Goal: Book appointment/travel/reservation

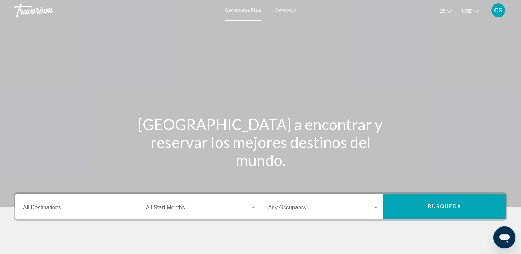
click at [278, 9] on span "Getaways" at bounding box center [286, 11] width 22 height 6
click at [236, 10] on span "Getaways Plus" at bounding box center [241, 11] width 32 height 6
click at [226, 12] on span "Getaways Plus" at bounding box center [243, 11] width 36 height 6
click at [239, 10] on span "Getaways Plus" at bounding box center [243, 11] width 36 height 6
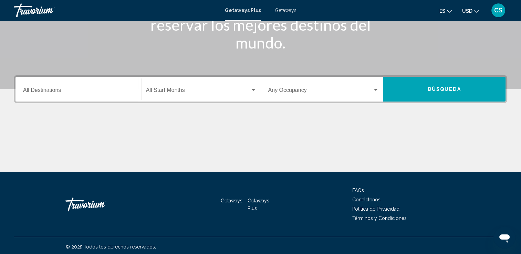
scroll to position [120, 0]
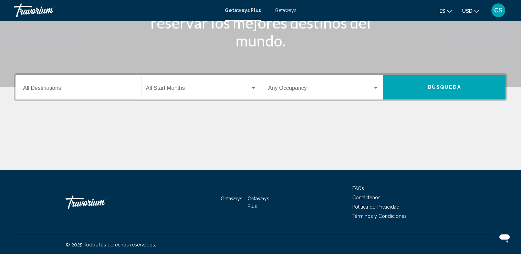
click at [266, 196] on span "Getaways Plus" at bounding box center [259, 202] width 22 height 13
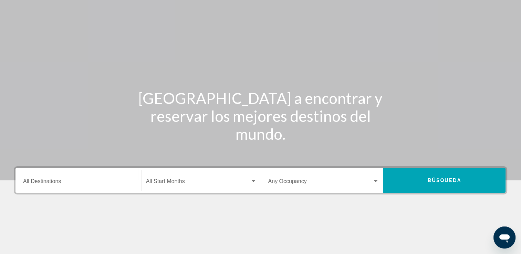
scroll to position [0, 0]
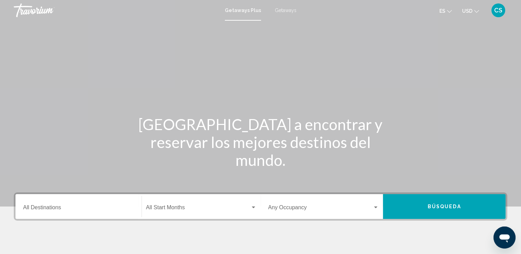
click at [441, 10] on span "es" at bounding box center [443, 11] width 6 height 6
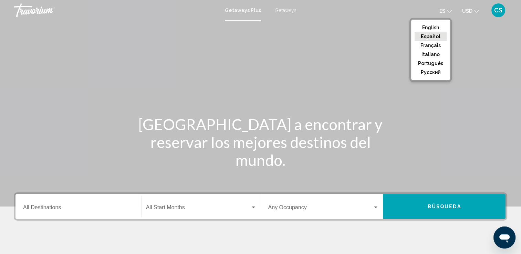
click at [438, 37] on button "Español" at bounding box center [431, 36] width 32 height 9
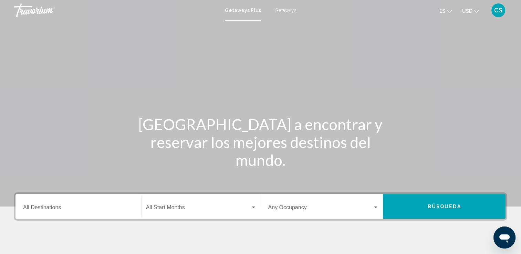
click at [470, 10] on span "USD" at bounding box center [467, 11] width 10 height 6
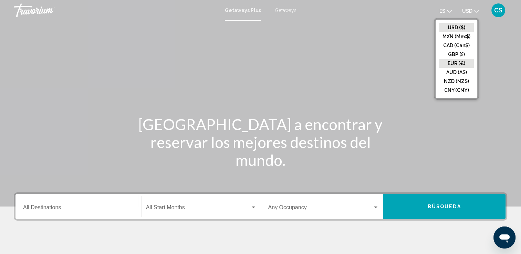
click at [456, 63] on button "EUR (€)" at bounding box center [456, 63] width 35 height 9
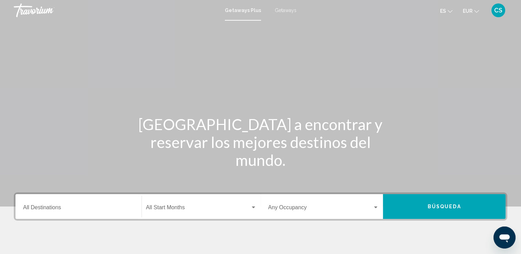
click at [499, 10] on span "CS" at bounding box center [498, 10] width 8 height 7
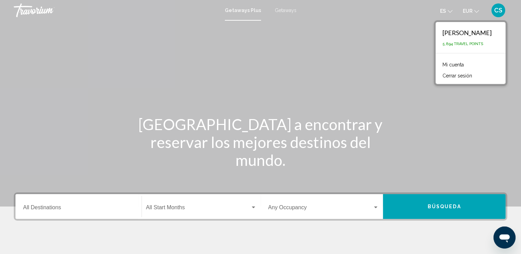
click at [439, 65] on link "Mi cuenta" at bounding box center [453, 64] width 28 height 9
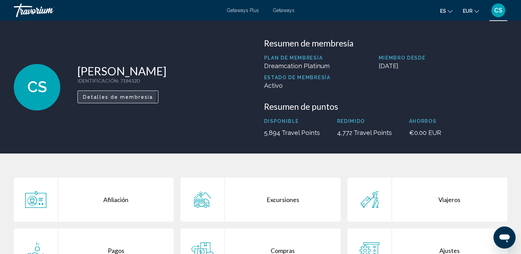
click at [106, 97] on span "Detalles de membresía" at bounding box center [118, 97] width 70 height 6
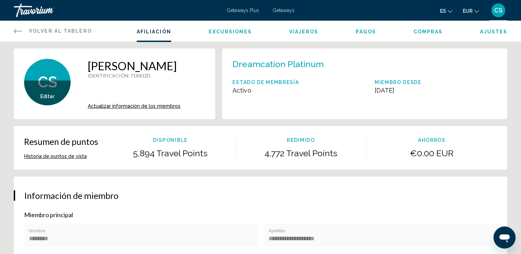
click at [49, 97] on span "Editar" at bounding box center [47, 97] width 14 height 6
click at [50, 97] on span "Editar" at bounding box center [47, 97] width 14 height 6
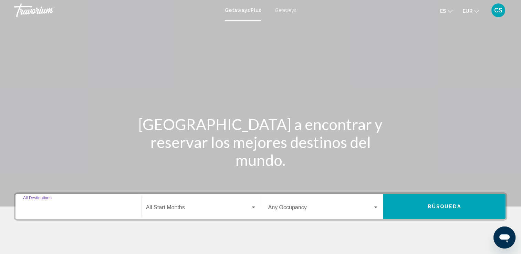
click at [38, 207] on input "Destination All Destinations" at bounding box center [78, 209] width 111 height 6
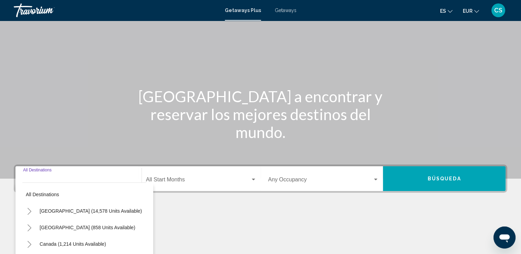
scroll to position [120, 0]
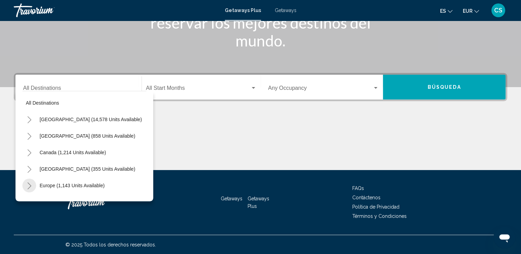
click at [28, 185] on icon "Toggle Europe (1,143 units available)" at bounding box center [29, 186] width 5 height 7
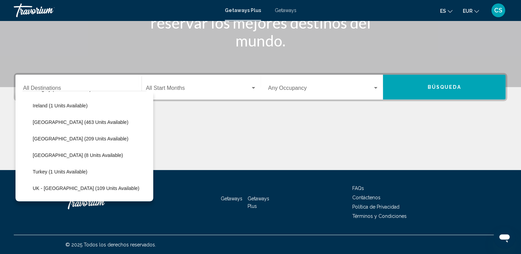
scroll to position [172, 0]
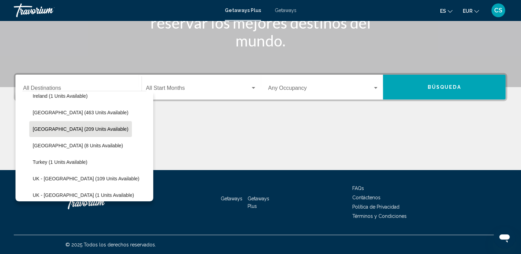
click at [35, 129] on span "[GEOGRAPHIC_DATA] (209 units available)" at bounding box center [81, 129] width 96 height 6
type input "**********"
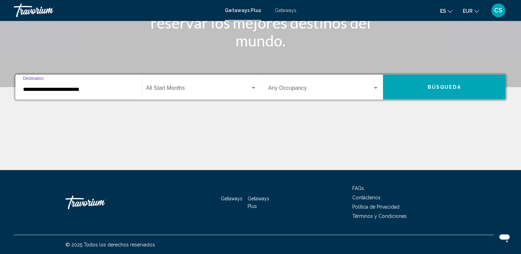
click at [154, 89] on span "Search widget" at bounding box center [198, 89] width 104 height 6
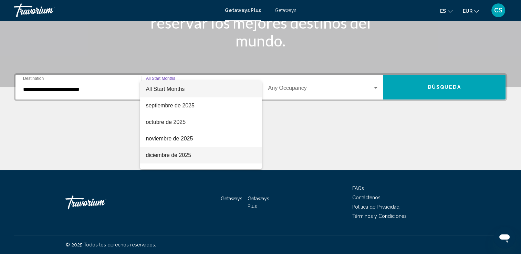
click at [157, 153] on span "diciembre de 2025" at bounding box center [201, 155] width 111 height 17
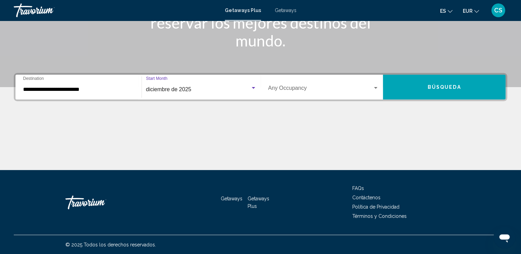
click at [289, 85] on div "Occupancy Any Occupancy" at bounding box center [323, 87] width 111 height 22
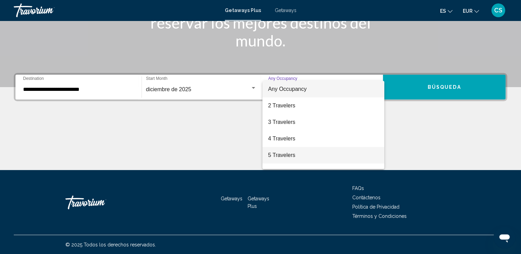
drag, startPoint x: 277, startPoint y: 155, endPoint x: 282, endPoint y: 151, distance: 6.3
click at [279, 154] on span "5 Travelers" at bounding box center [323, 155] width 111 height 17
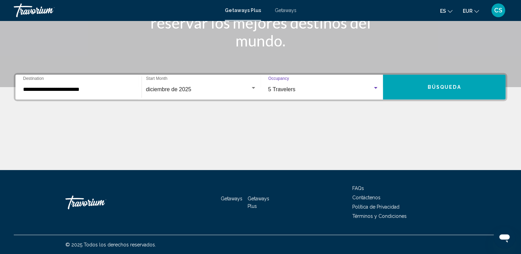
click at [458, 91] on button "Búsqueda" at bounding box center [444, 87] width 123 height 25
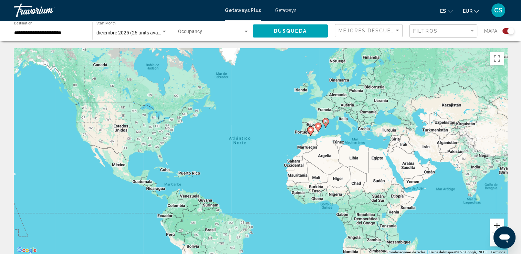
click at [498, 226] on button "Ampliar" at bounding box center [497, 226] width 14 height 14
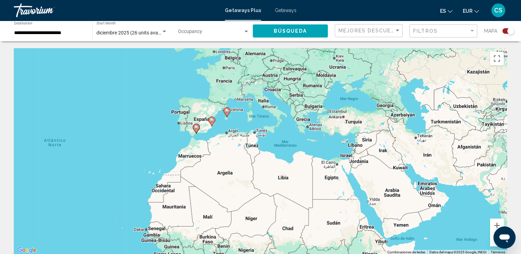
drag, startPoint x: 401, startPoint y: 154, endPoint x: 238, endPoint y: 167, distance: 163.5
click at [238, 167] on div "Para activar la función de arrastre con el teclado, pulsa Alt + Intro. Cuando h…" at bounding box center [261, 151] width 494 height 207
click at [495, 224] on button "Ampliar" at bounding box center [497, 226] width 14 height 14
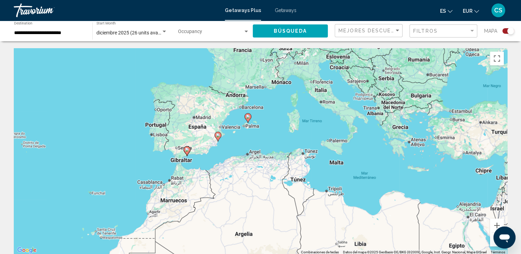
drag, startPoint x: 210, startPoint y: 117, endPoint x: 264, endPoint y: 158, distance: 68.2
click at [264, 158] on div "Para activar la función de arrastre con el teclado, pulsa Alt + Intro. Cuando h…" at bounding box center [261, 151] width 494 height 207
click at [498, 223] on button "Ampliar" at bounding box center [497, 226] width 14 height 14
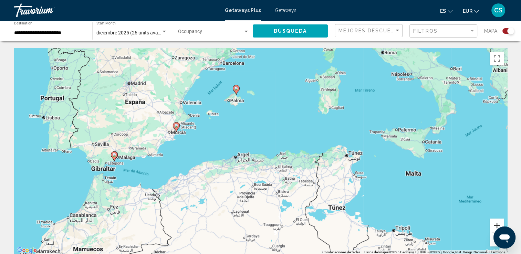
click at [496, 224] on button "Ampliar" at bounding box center [497, 226] width 14 height 14
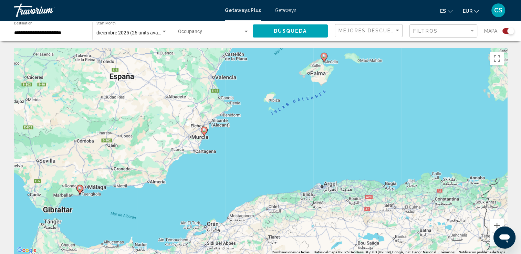
drag, startPoint x: 120, startPoint y: 107, endPoint x: 234, endPoint y: 132, distance: 117.0
click at [234, 132] on div "Para activar la función de arrastre con el teclado, pulsa Alt + Intro. Cuando h…" at bounding box center [261, 151] width 494 height 207
click at [205, 132] on icon "Main content" at bounding box center [204, 131] width 6 height 9
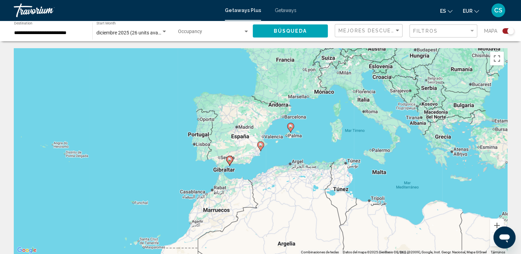
click at [259, 146] on image "Main content" at bounding box center [261, 145] width 4 height 4
type input "**********"
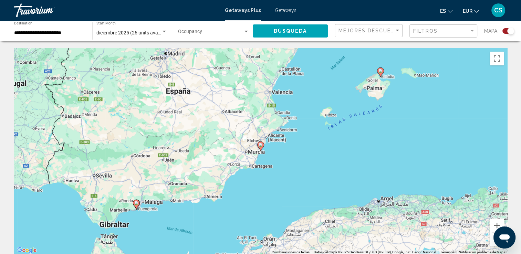
click at [259, 146] on image "Main content" at bounding box center [261, 145] width 4 height 4
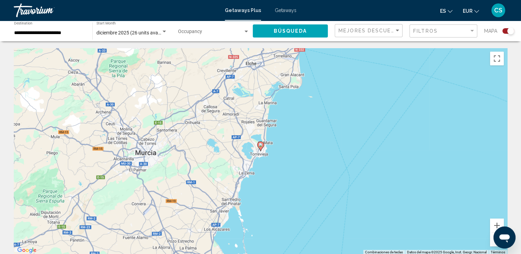
click at [259, 146] on image "Main content" at bounding box center [261, 145] width 4 height 4
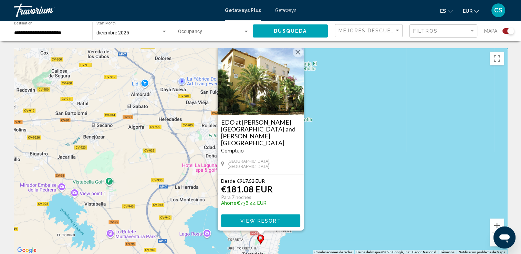
click at [229, 220] on button "View Resort" at bounding box center [260, 221] width 79 height 13
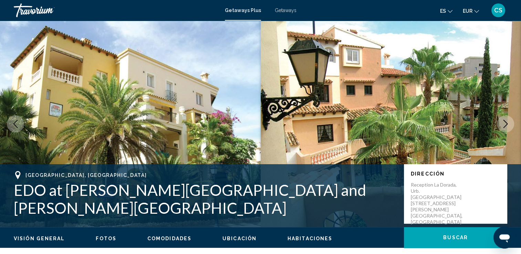
click at [504, 121] on icon "Next image" at bounding box center [506, 124] width 4 height 8
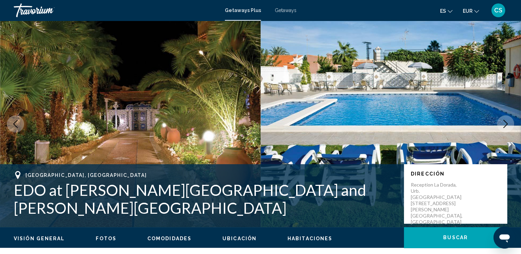
click at [504, 121] on icon "Next image" at bounding box center [506, 124] width 4 height 8
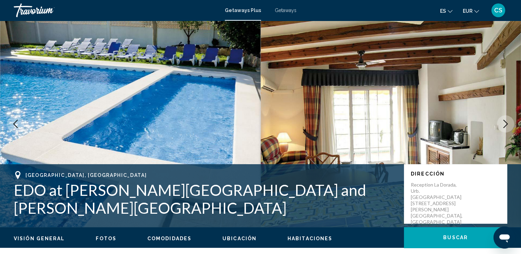
click at [504, 121] on icon "Next image" at bounding box center [506, 124] width 4 height 8
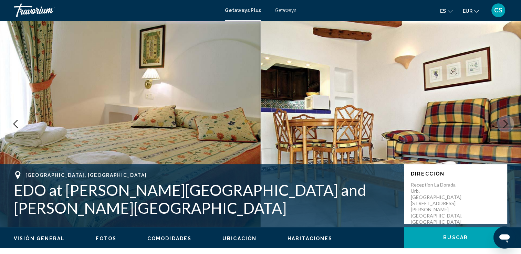
click at [504, 121] on icon "Next image" at bounding box center [506, 124] width 4 height 8
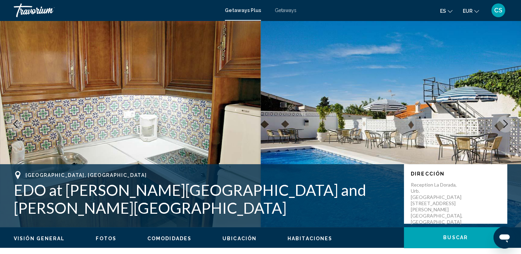
click at [504, 121] on icon "Next image" at bounding box center [506, 124] width 4 height 8
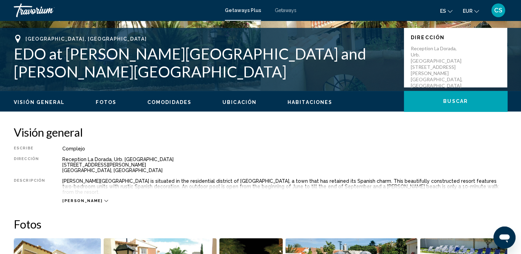
scroll to position [138, 0]
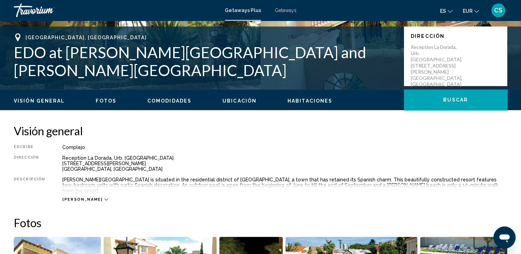
click at [73, 197] on span "[PERSON_NAME]" at bounding box center [82, 199] width 40 height 4
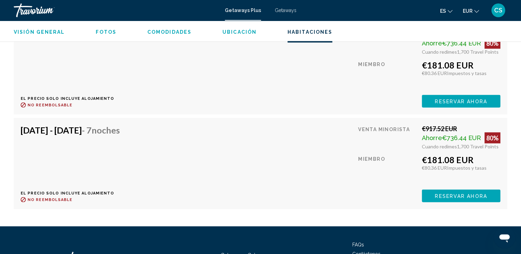
scroll to position [1309, 0]
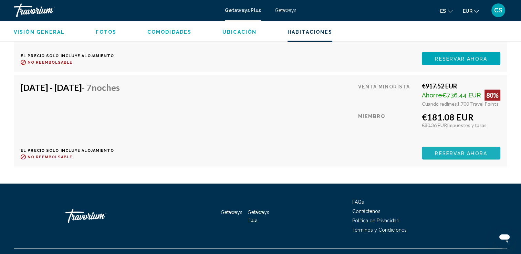
click at [444, 151] on span "Reservar ahora" at bounding box center [461, 154] width 52 height 6
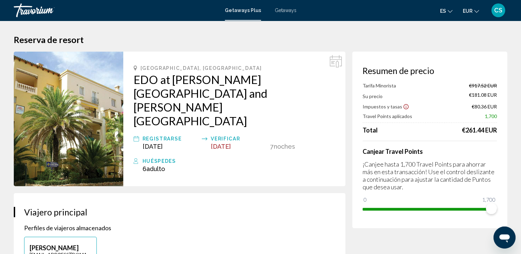
click at [288, 9] on span "Getaways" at bounding box center [286, 11] width 22 height 6
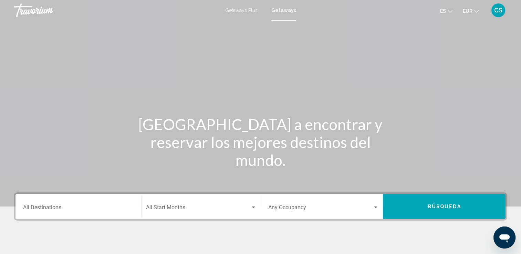
click at [287, 10] on span "Getaways" at bounding box center [284, 11] width 25 height 6
click at [47, 205] on div "Destination All Destinations" at bounding box center [78, 207] width 111 height 22
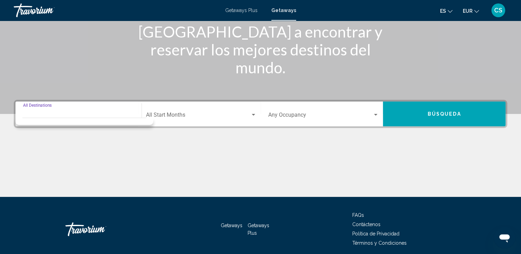
scroll to position [120, 0]
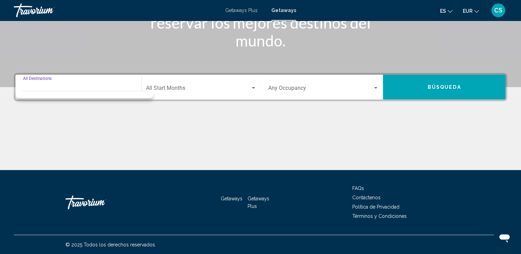
click at [36, 79] on div "Destination All Destinations" at bounding box center [78, 87] width 111 height 22
click at [57, 94] on div "Search widget" at bounding box center [84, 92] width 124 height 3
click at [57, 86] on input "Destination All Destinations" at bounding box center [78, 89] width 111 height 6
click at [117, 86] on input "Destination All Destinations" at bounding box center [78, 89] width 111 height 6
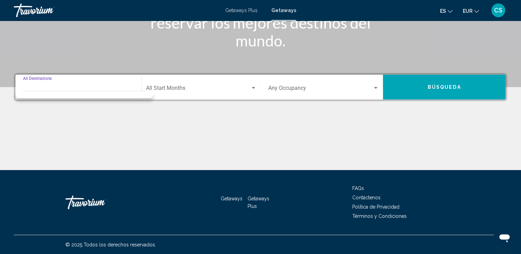
click at [176, 87] on span "Search widget" at bounding box center [198, 89] width 104 height 6
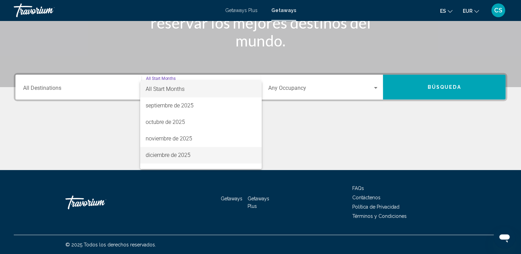
click at [167, 156] on span "diciembre de 2025" at bounding box center [201, 155] width 111 height 17
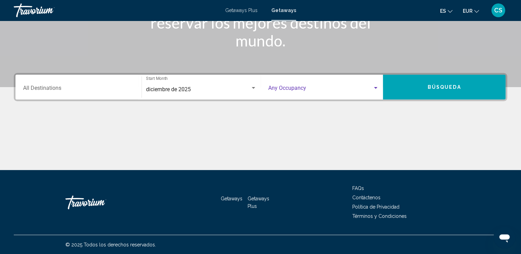
click at [293, 89] on span "Search widget" at bounding box center [320, 89] width 105 height 6
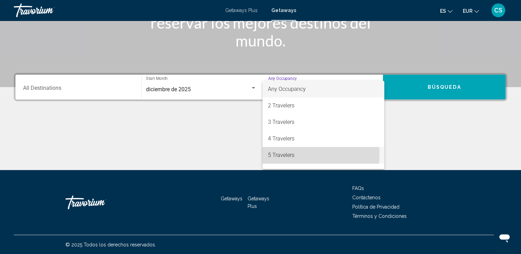
click at [272, 154] on span "5 Travelers" at bounding box center [323, 155] width 111 height 17
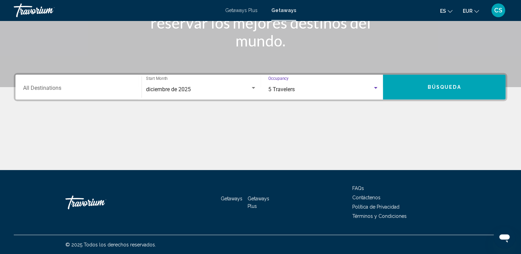
click at [33, 86] on div "Destination All Destinations" at bounding box center [78, 87] width 111 height 22
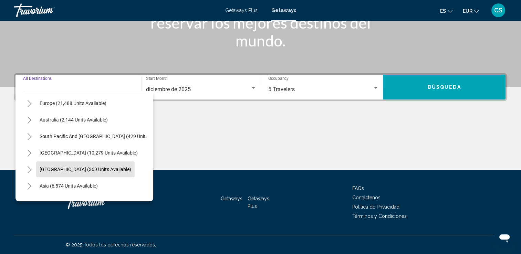
scroll to position [13, 0]
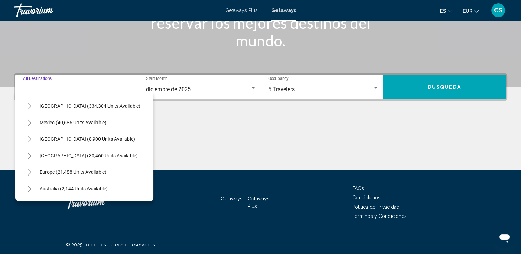
click at [29, 170] on icon "Toggle Europe (21,488 units available)" at bounding box center [29, 172] width 5 height 7
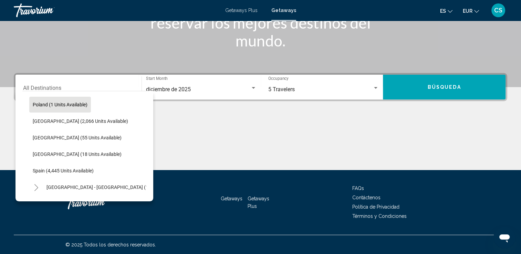
scroll to position [324, 0]
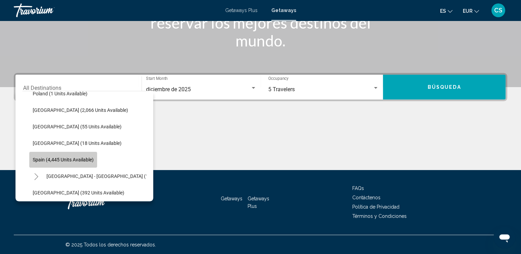
click at [39, 157] on span "Spain (4,445 units available)" at bounding box center [63, 160] width 61 height 6
type input "**********"
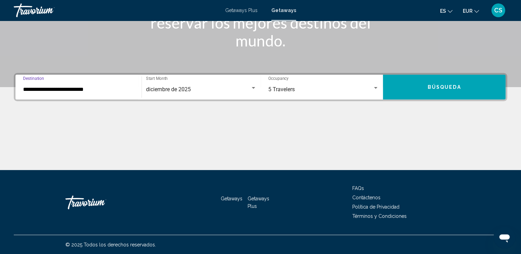
click at [459, 85] on span "Búsqueda" at bounding box center [444, 88] width 33 height 6
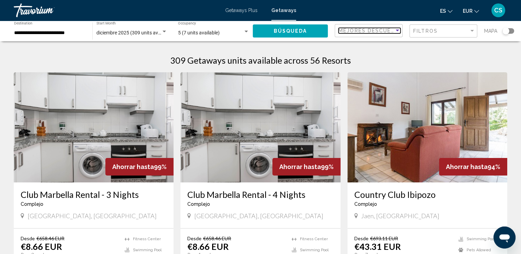
click at [398, 29] on div "Sort by" at bounding box center [398, 31] width 6 height 6
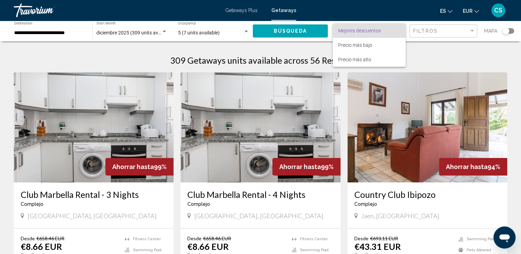
click at [395, 30] on span "Mejores descuentos" at bounding box center [369, 30] width 62 height 14
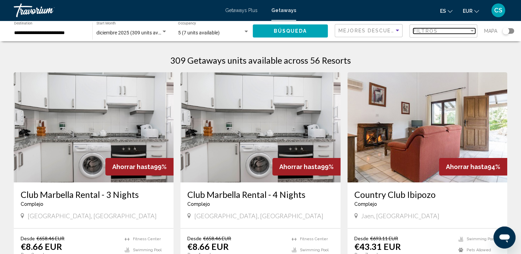
click at [468, 29] on div "Filtros" at bounding box center [441, 31] width 56 height 6
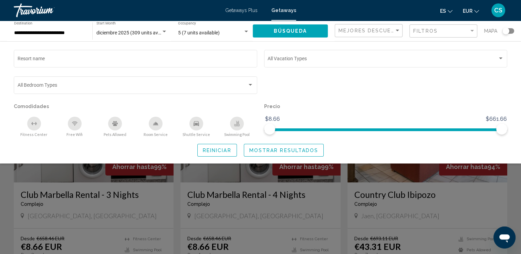
click at [115, 125] on icon "Pets Allowed" at bounding box center [115, 123] width 6 height 5
click at [287, 152] on span "Mostrar resultados" at bounding box center [283, 151] width 69 height 6
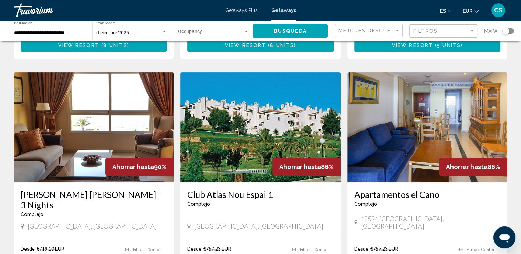
scroll to position [276, 0]
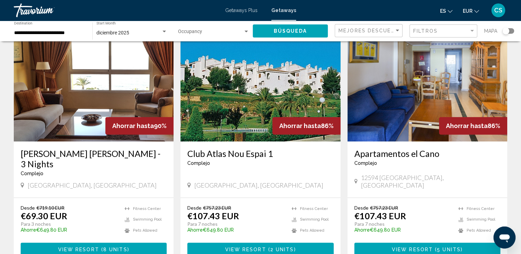
click at [256, 109] on img "Main content" at bounding box center [261, 86] width 160 height 110
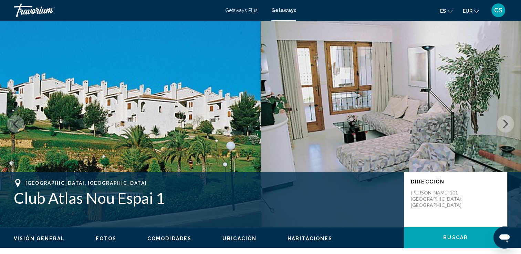
click at [504, 124] on icon "Next image" at bounding box center [506, 124] width 8 height 8
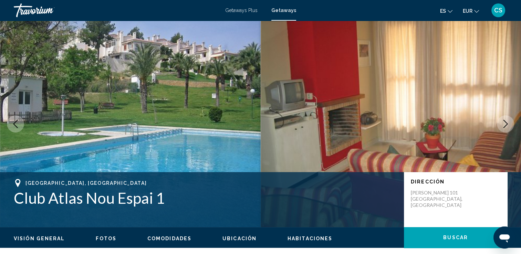
click at [504, 124] on icon "Next image" at bounding box center [506, 124] width 8 height 8
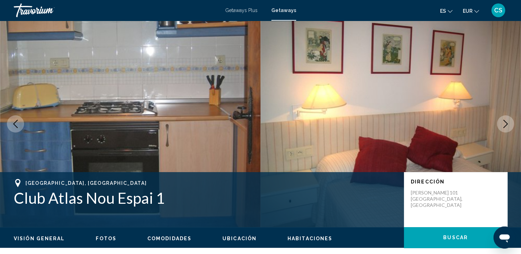
click at [504, 124] on icon "Next image" at bounding box center [506, 124] width 8 height 8
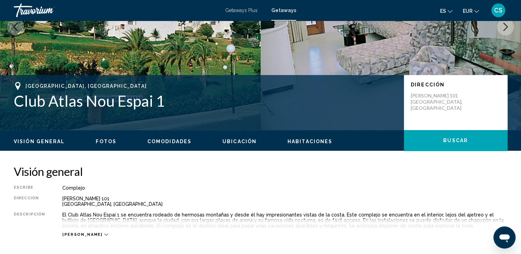
scroll to position [138, 0]
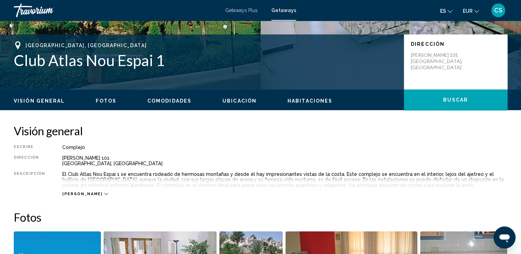
click at [75, 194] on span "[PERSON_NAME]" at bounding box center [82, 194] width 40 height 4
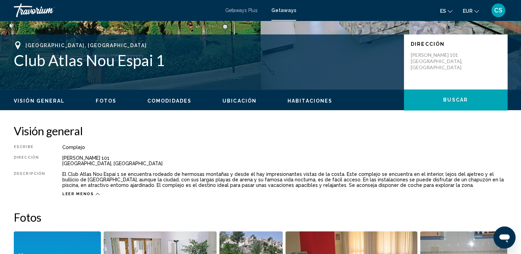
click at [315, 98] on span "Habitaciones" at bounding box center [310, 101] width 45 height 6
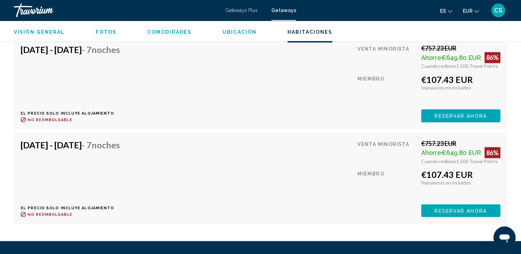
scroll to position [1246, 0]
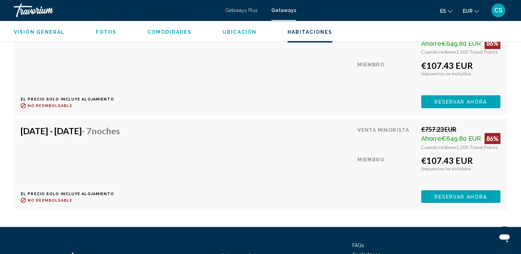
click at [437, 105] on span "Reservar ahora" at bounding box center [461, 102] width 52 height 6
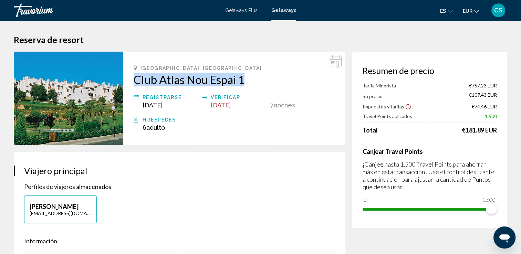
drag, startPoint x: 128, startPoint y: 79, endPoint x: 247, endPoint y: 86, distance: 118.8
click at [247, 86] on div "La Nucia, [GEOGRAPHIC_DATA] Club Atlas Nou Espai 1 Registrarse [DATE] Verificar…" at bounding box center [234, 98] width 222 height 93
copy h2 "Club Atlas Nou Espai 1"
